Goal: Find specific page/section: Find specific page/section

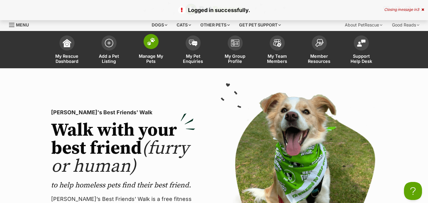
click at [149, 44] on img at bounding box center [151, 42] width 8 height 8
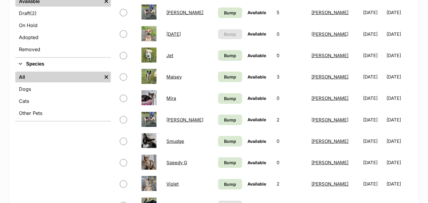
scroll to position [180, 0]
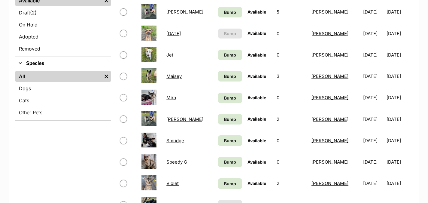
click at [149, 34] on img at bounding box center [148, 33] width 15 height 15
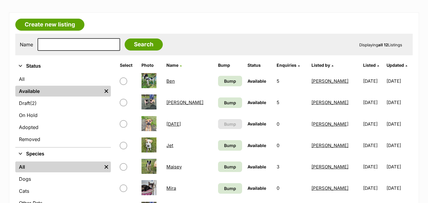
scroll to position [120, 0]
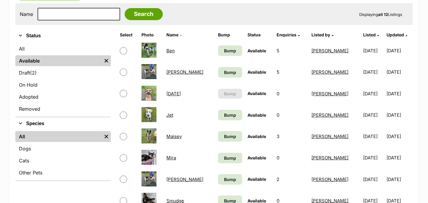
click at [168, 95] on link "[DATE]" at bounding box center [173, 94] width 14 height 6
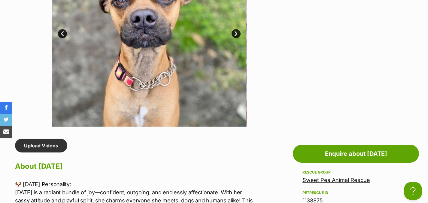
scroll to position [450, 0]
